Goal: Navigation & Orientation: Find specific page/section

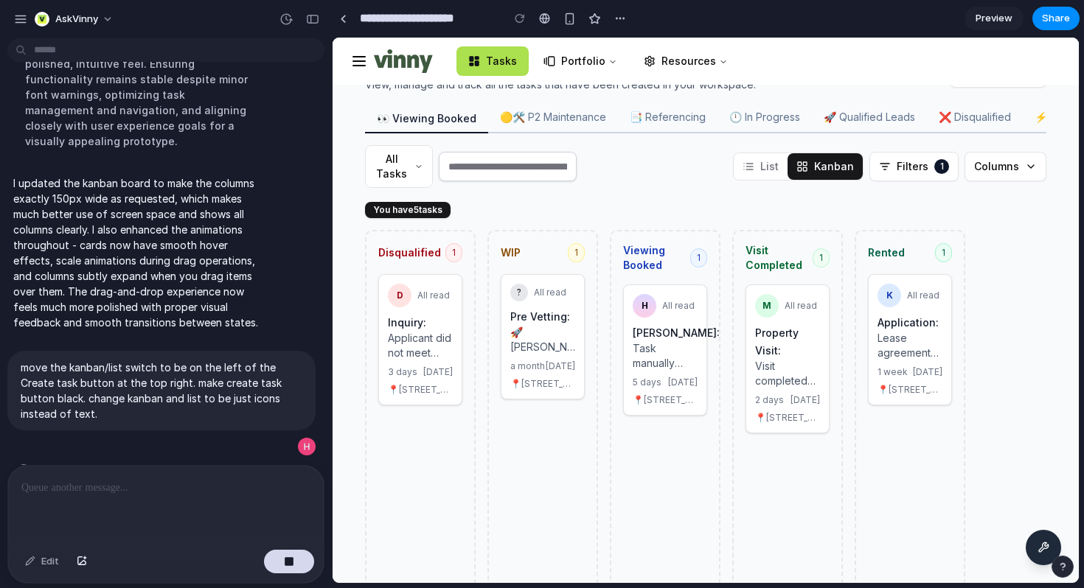
scroll to position [59, 0]
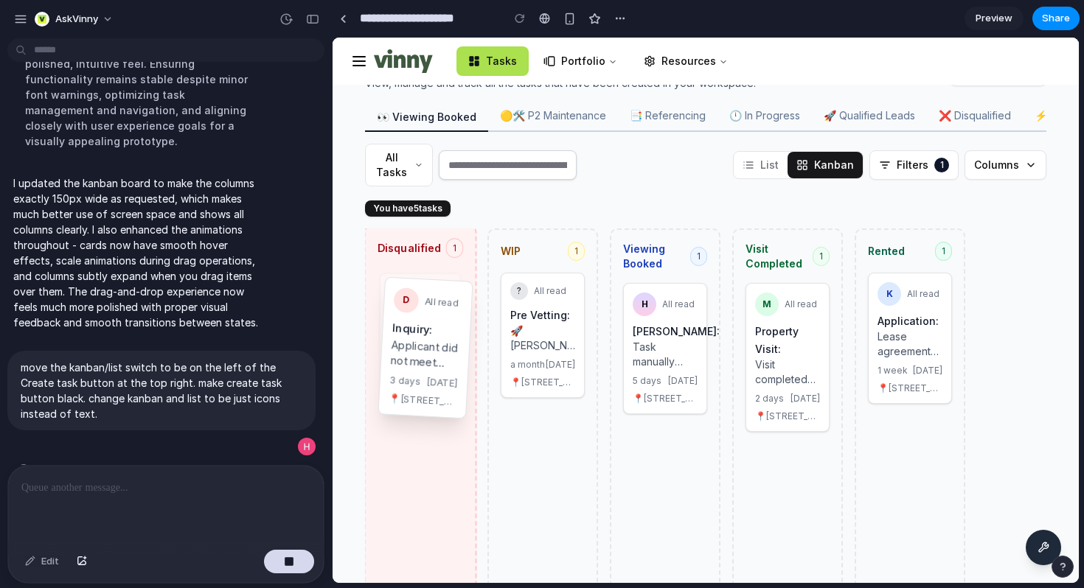
drag, startPoint x: 428, startPoint y: 307, endPoint x: 433, endPoint y: 317, distance: 10.9
click at [433, 317] on div "Disqualified 1 D All read Inquiry: Applicant did not meet income requirements. …" at bounding box center [705, 419] width 717 height 380
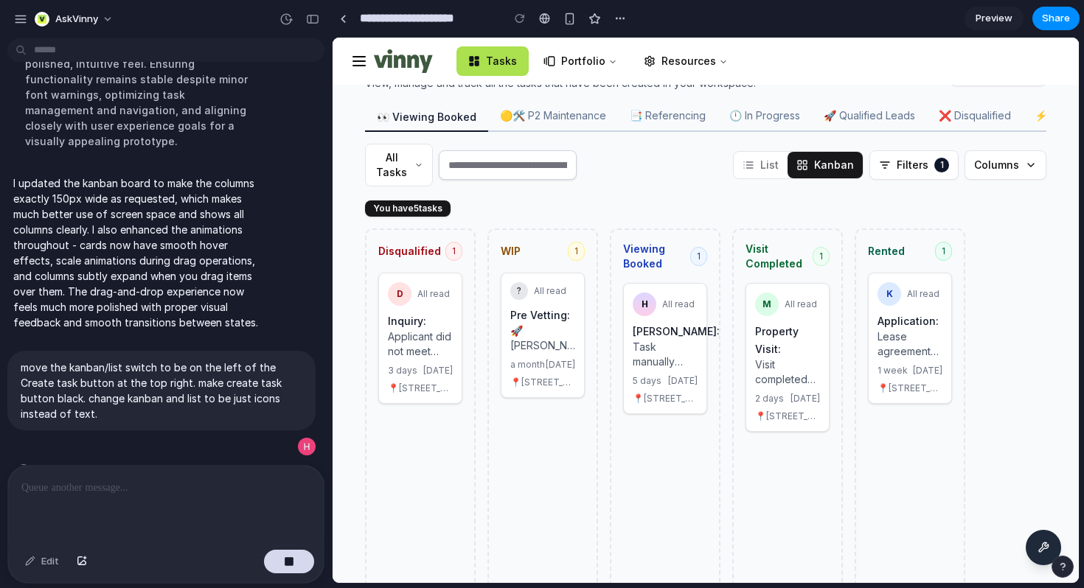
scroll to position [0, 0]
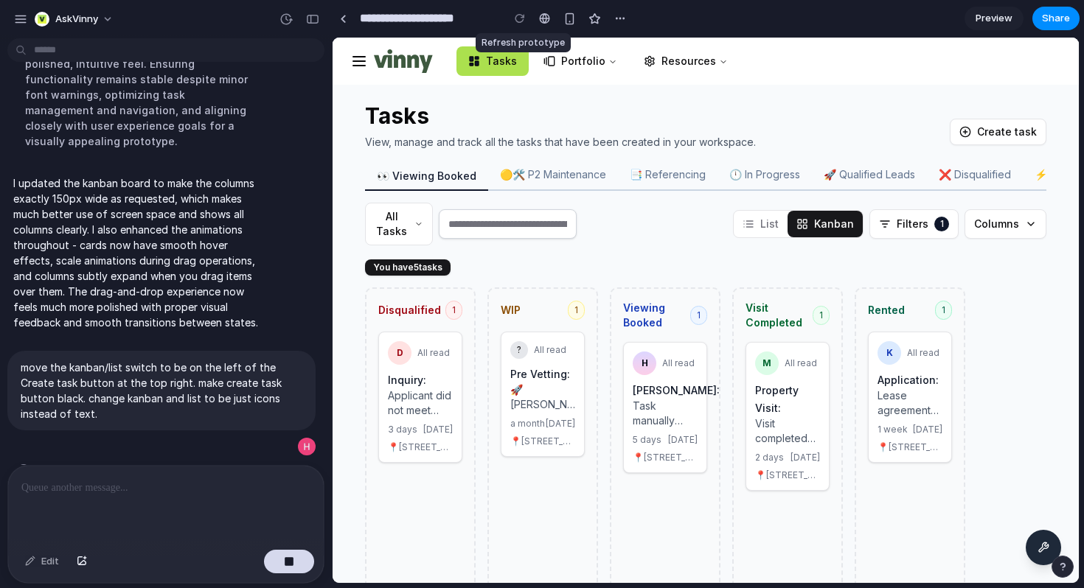
click at [523, 21] on div at bounding box center [520, 18] width 22 height 22
click at [520, 18] on div at bounding box center [520, 18] width 22 height 22
click at [775, 229] on button "List" at bounding box center [761, 224] width 54 height 27
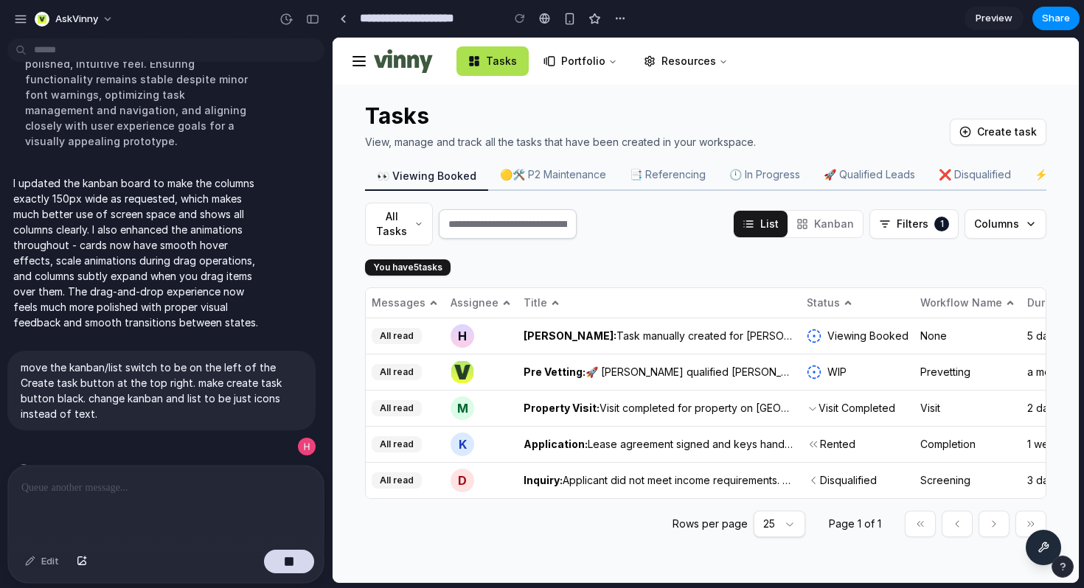
click at [819, 226] on button "Kanban" at bounding box center [825, 224] width 75 height 27
